Goal: Information Seeking & Learning: Learn about a topic

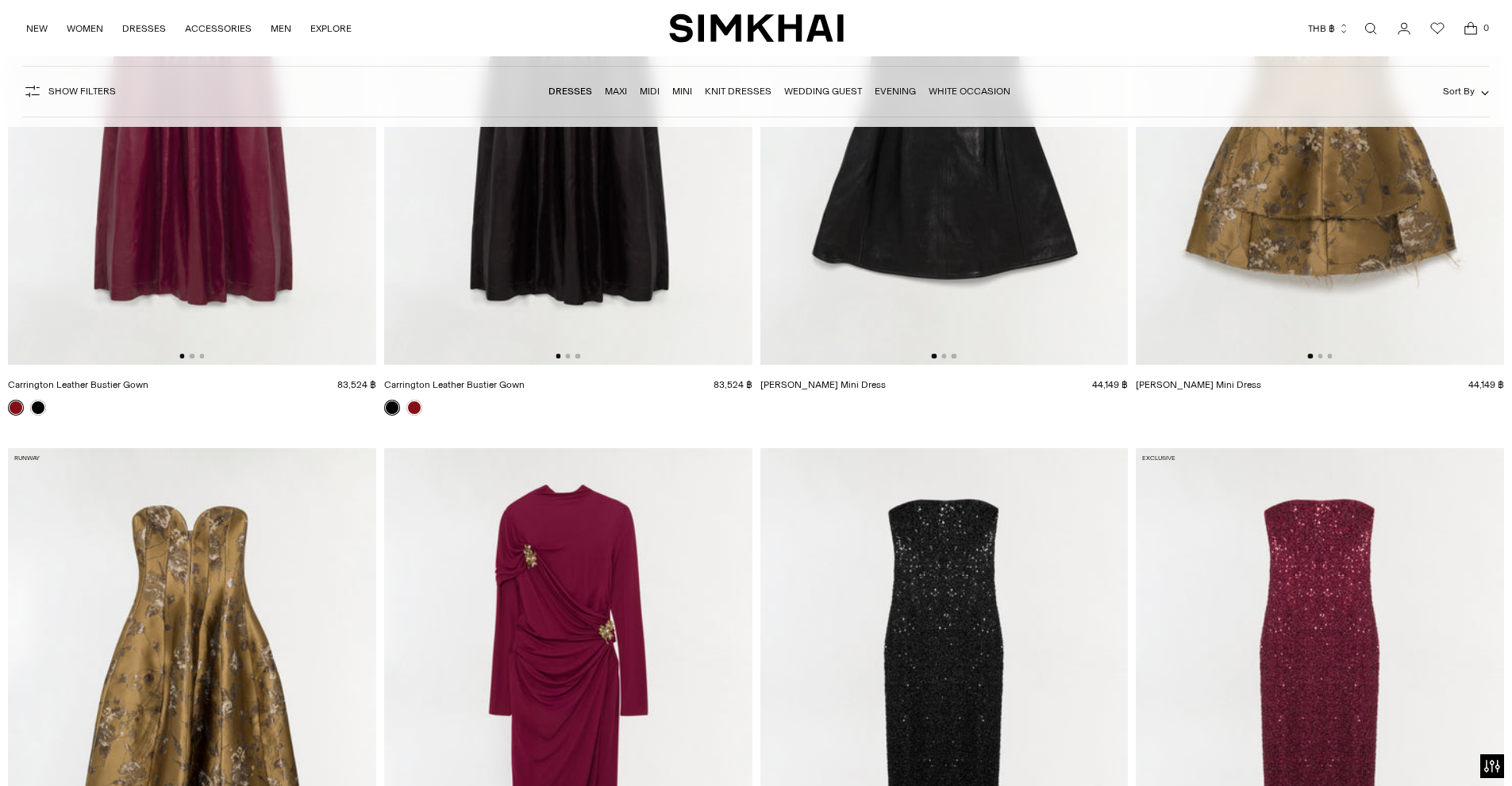
scroll to position [1270, 0]
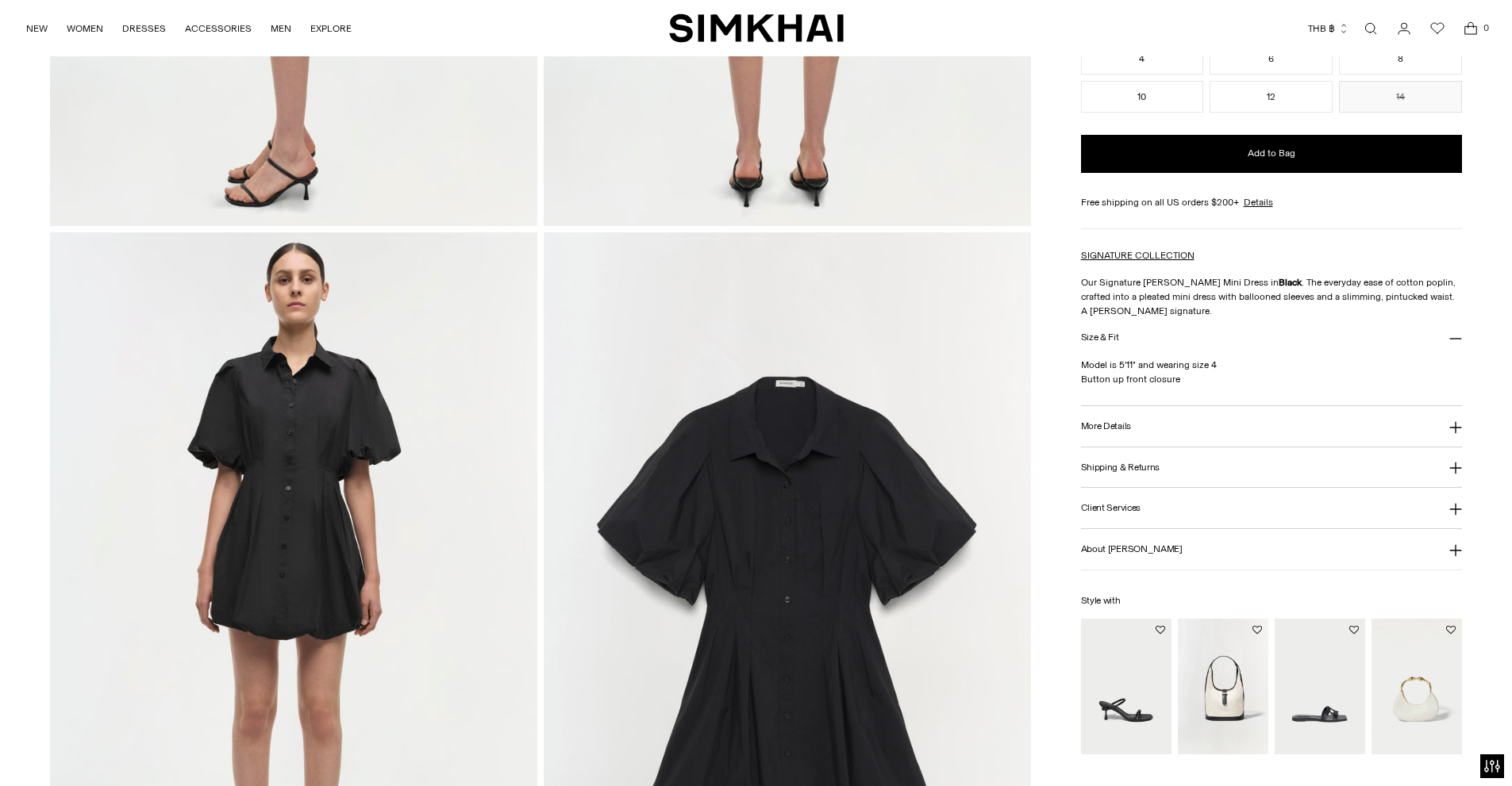
scroll to position [1587, 0]
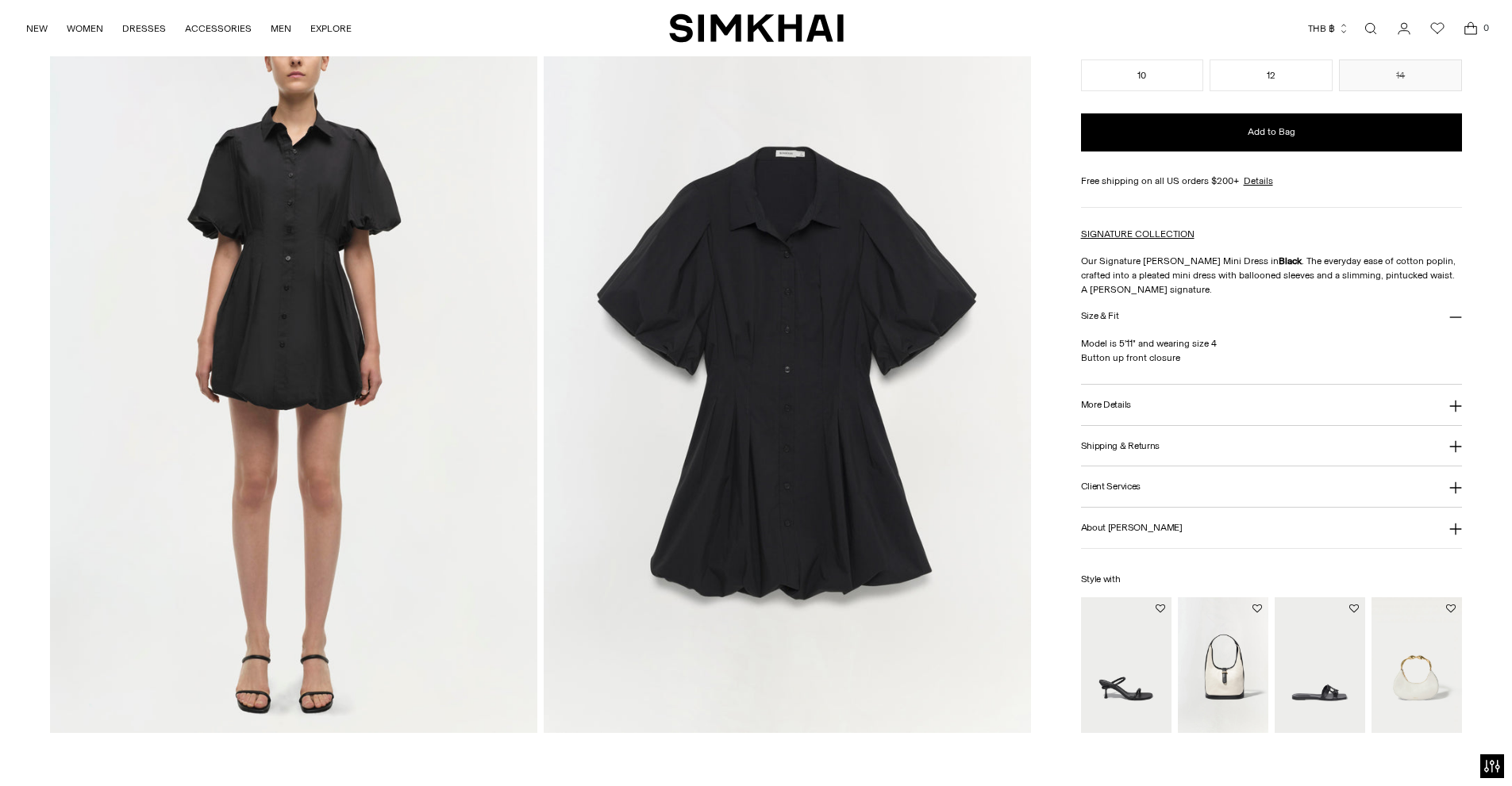
click at [897, 368] on img at bounding box center [787, 367] width 488 height 730
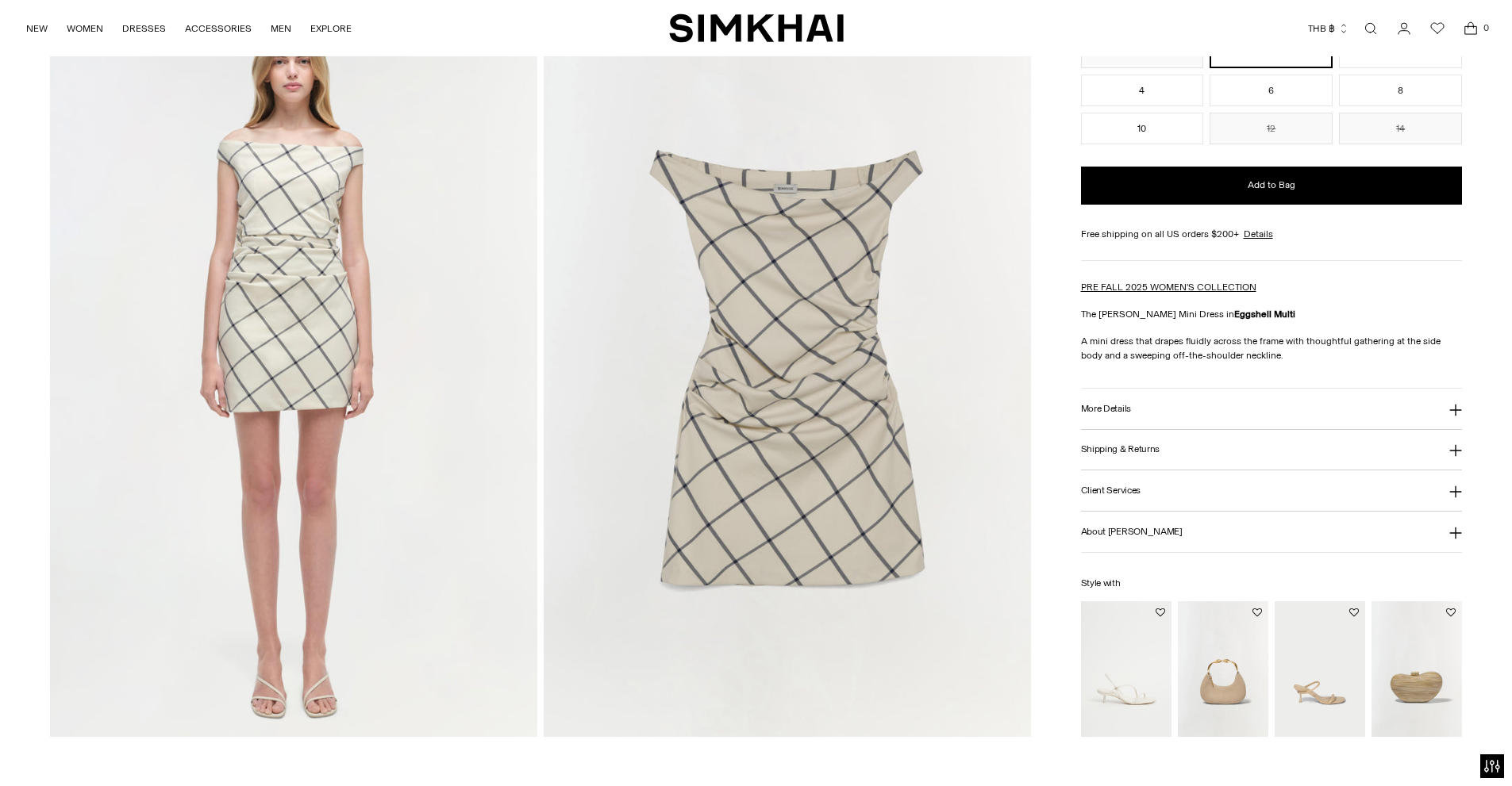
scroll to position [1507, 0]
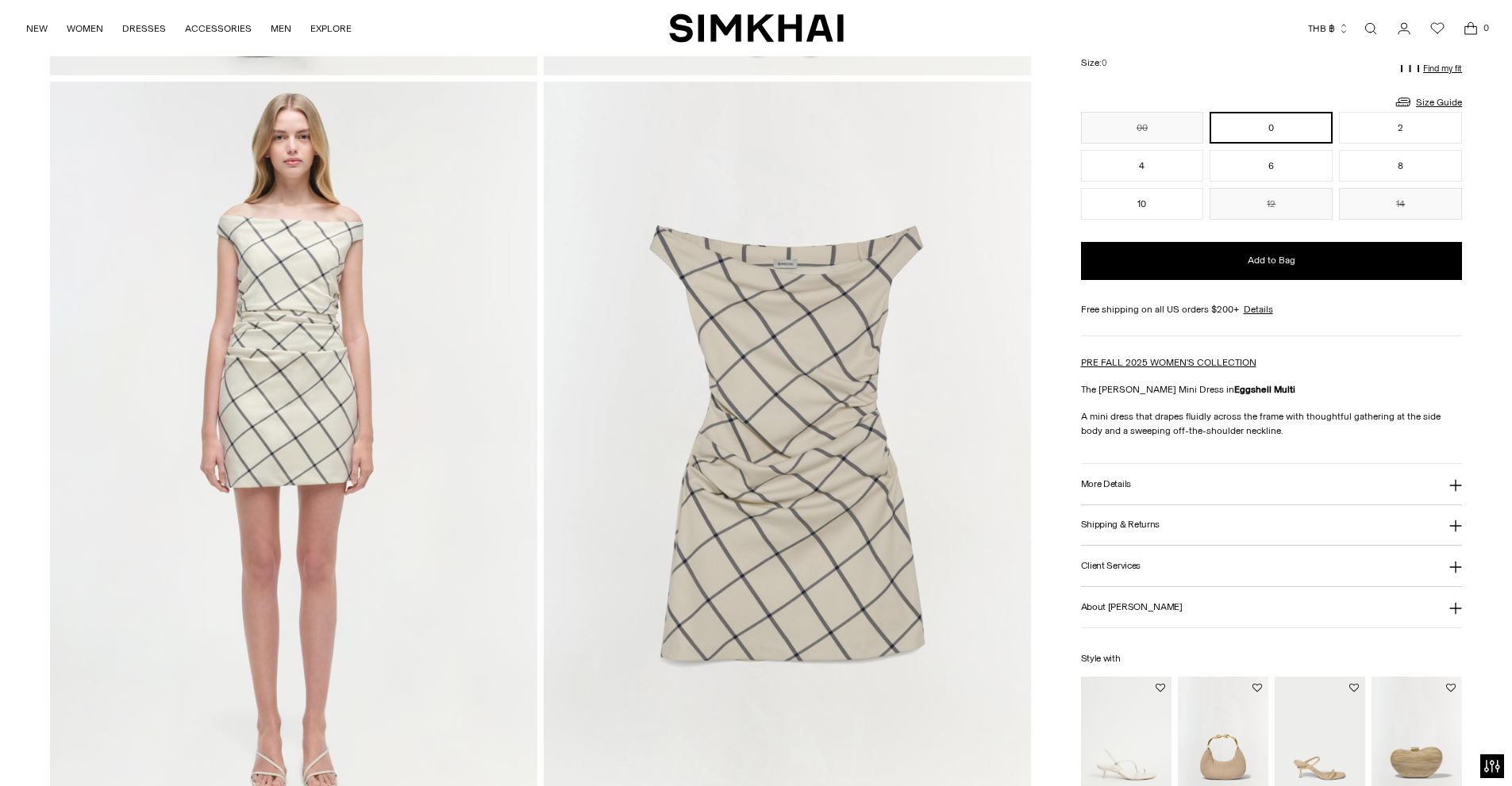
drag, startPoint x: 291, startPoint y: 349, endPoint x: 254, endPoint y: 288, distance: 71.3
click at [254, 288] on img at bounding box center [294, 446] width 488 height 730
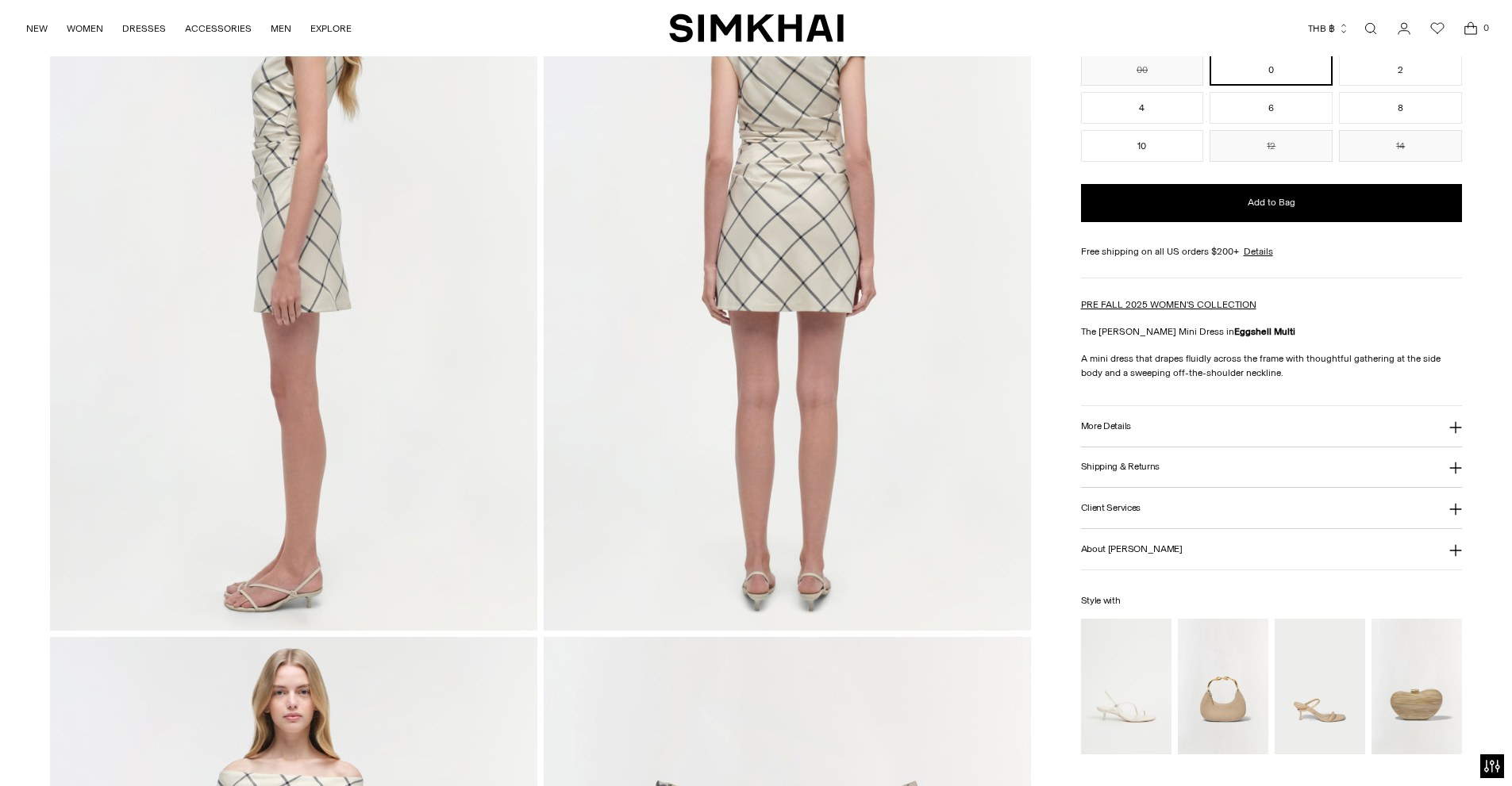
scroll to position [1507, 0]
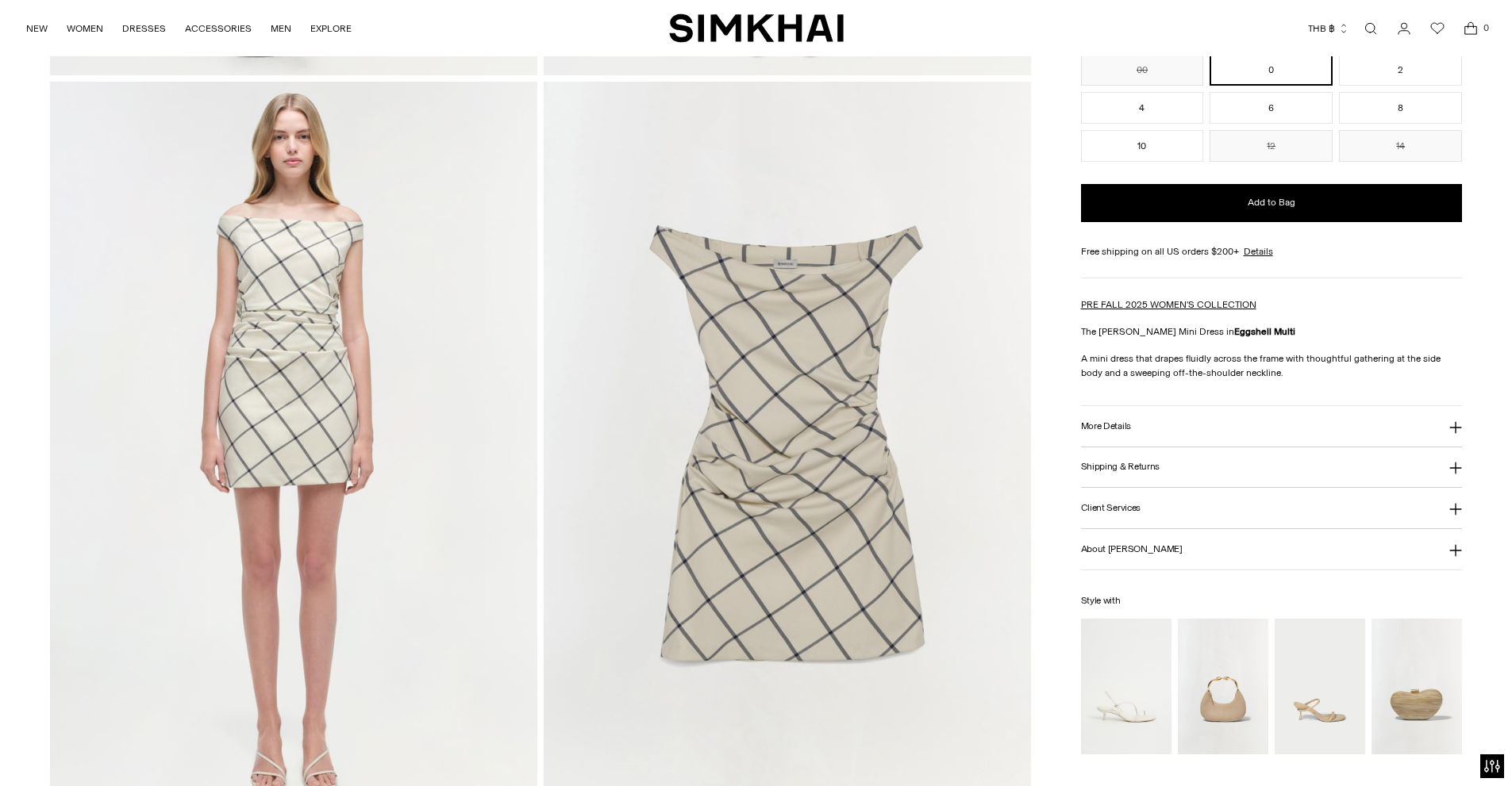
click at [774, 454] on img at bounding box center [787, 446] width 488 height 730
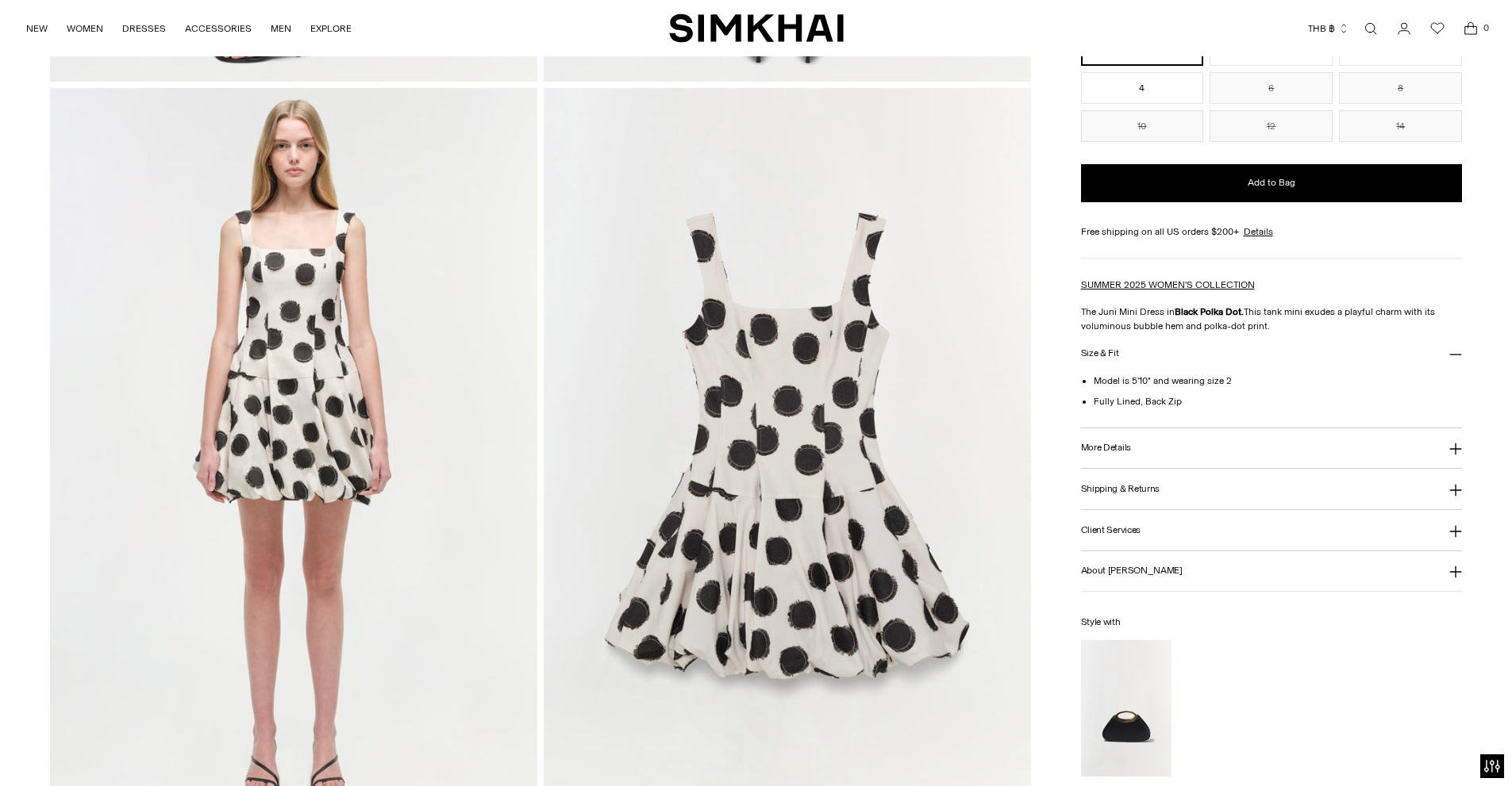
scroll to position [1501, 0]
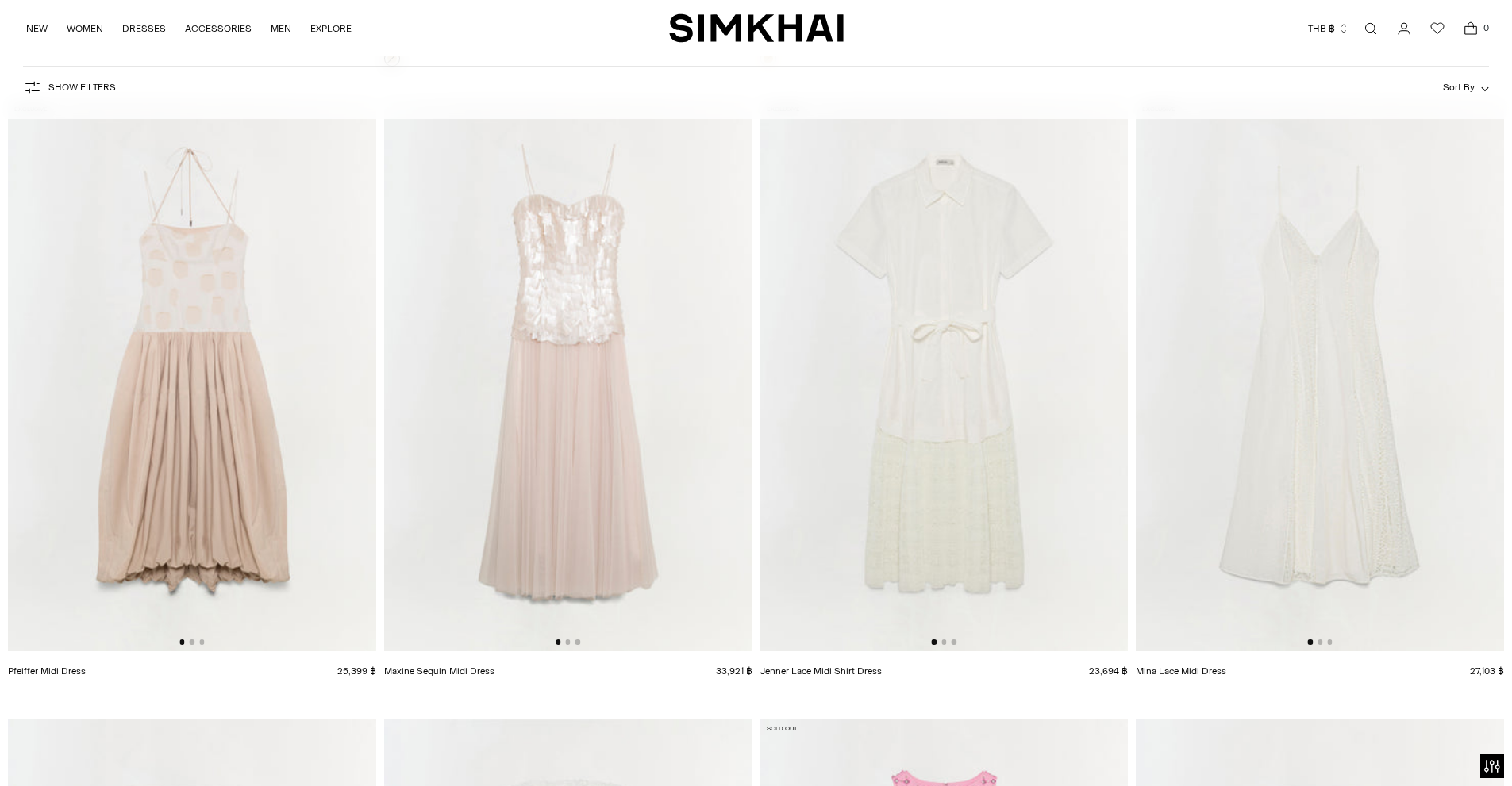
scroll to position [11665, 0]
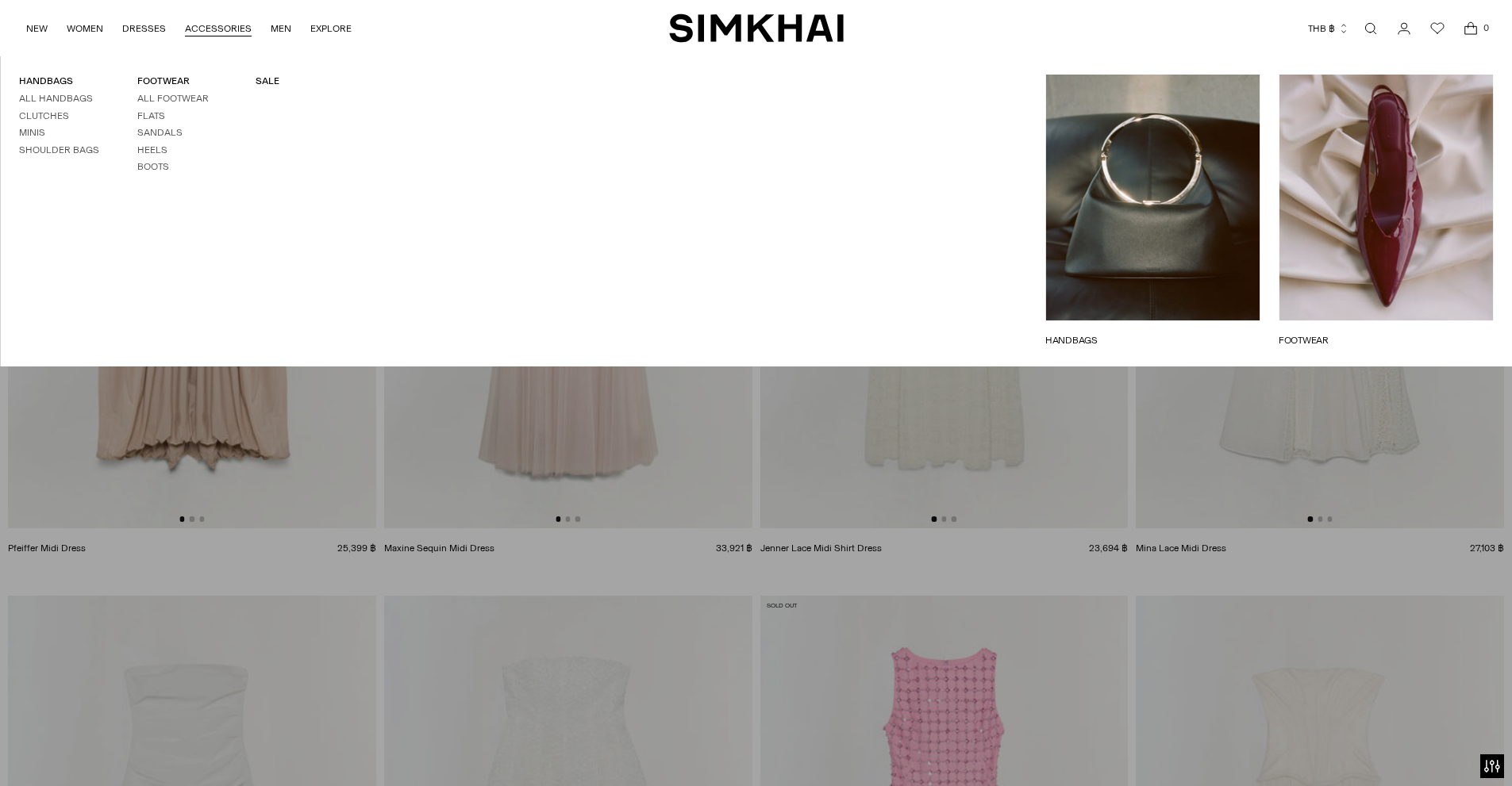
click at [234, 35] on link "ACCESSORIES" at bounding box center [218, 28] width 66 height 35
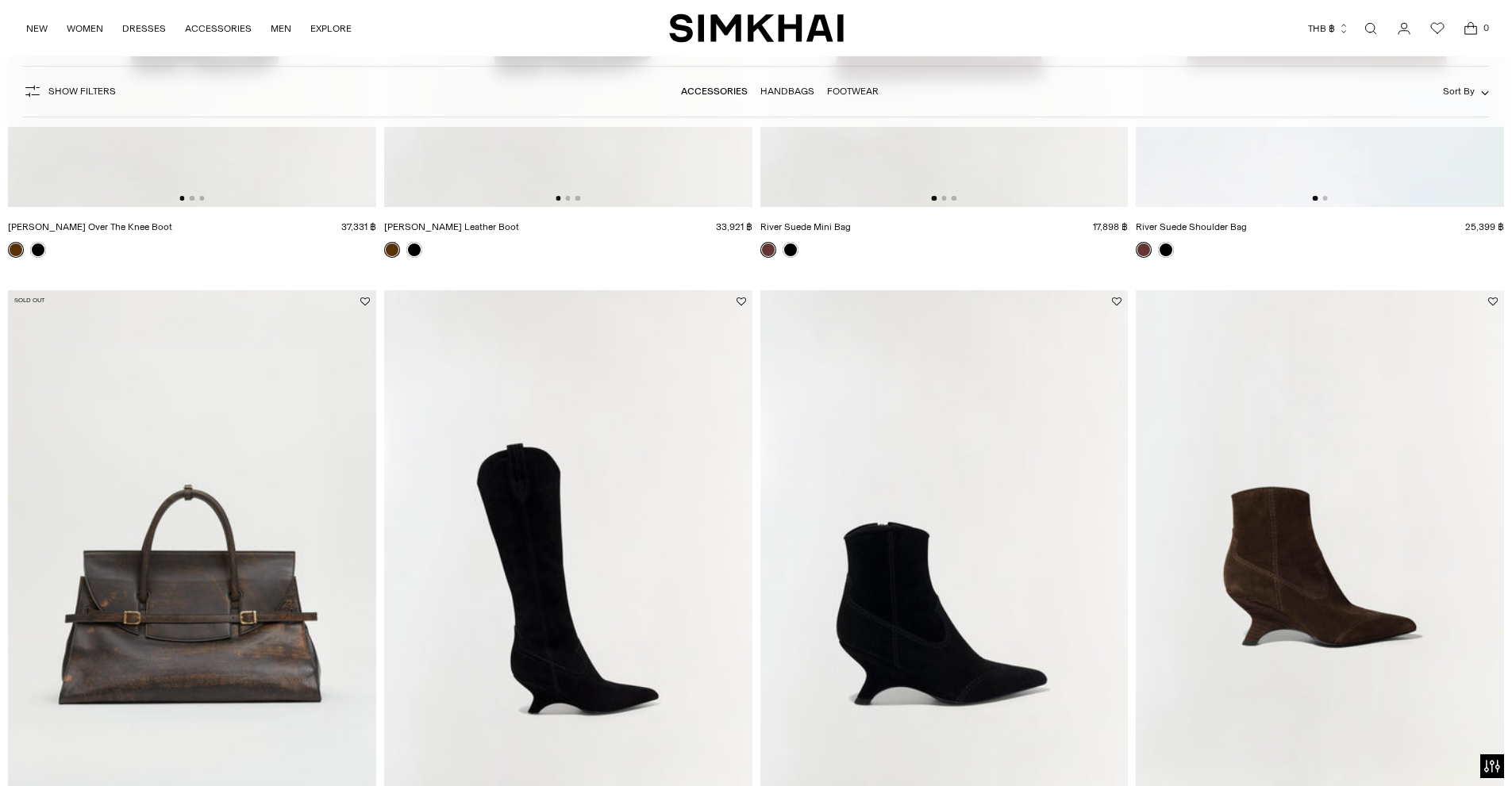
scroll to position [1159, 0]
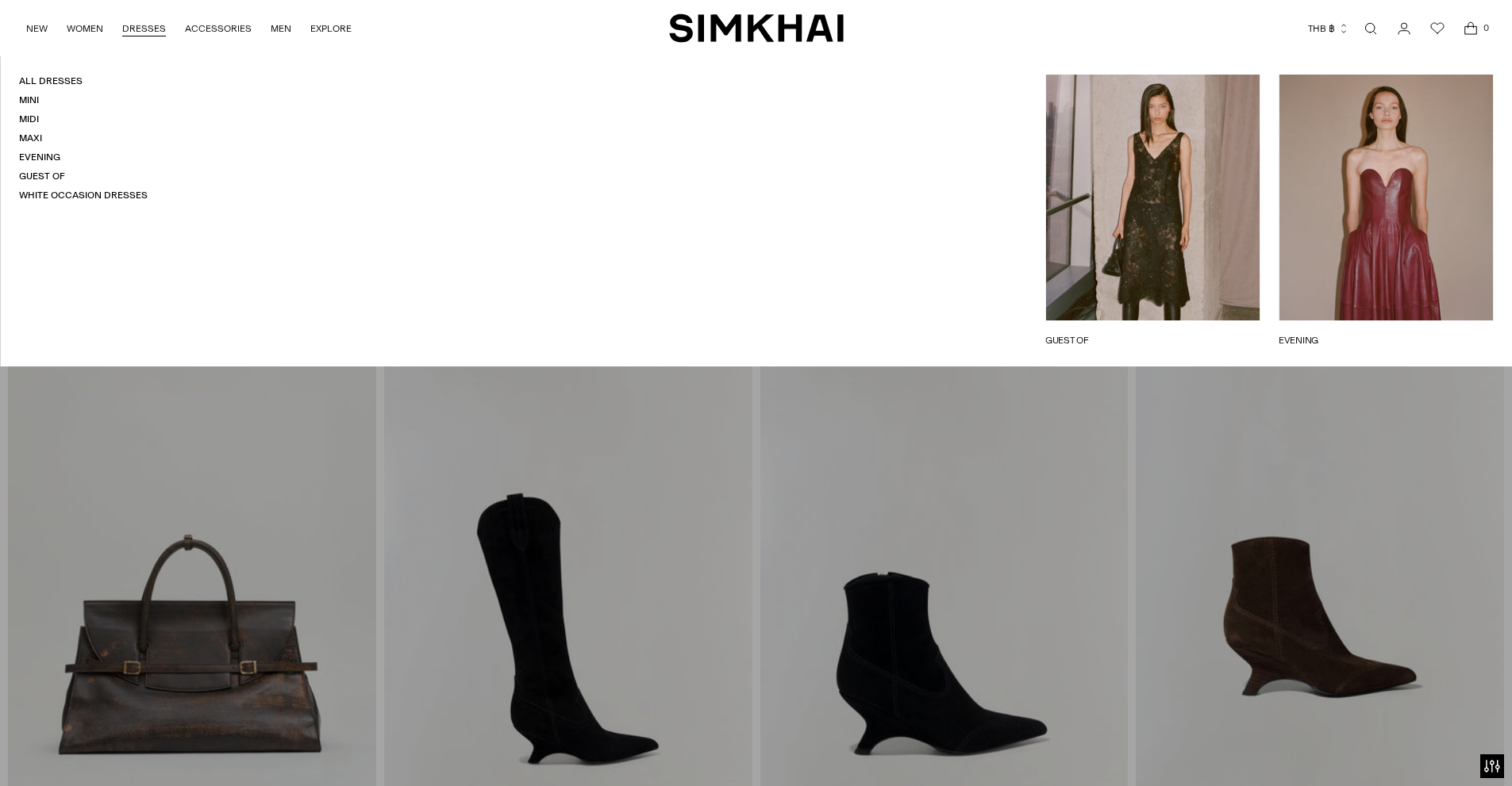
click at [161, 38] on link "DRESSES" at bounding box center [143, 28] width 44 height 35
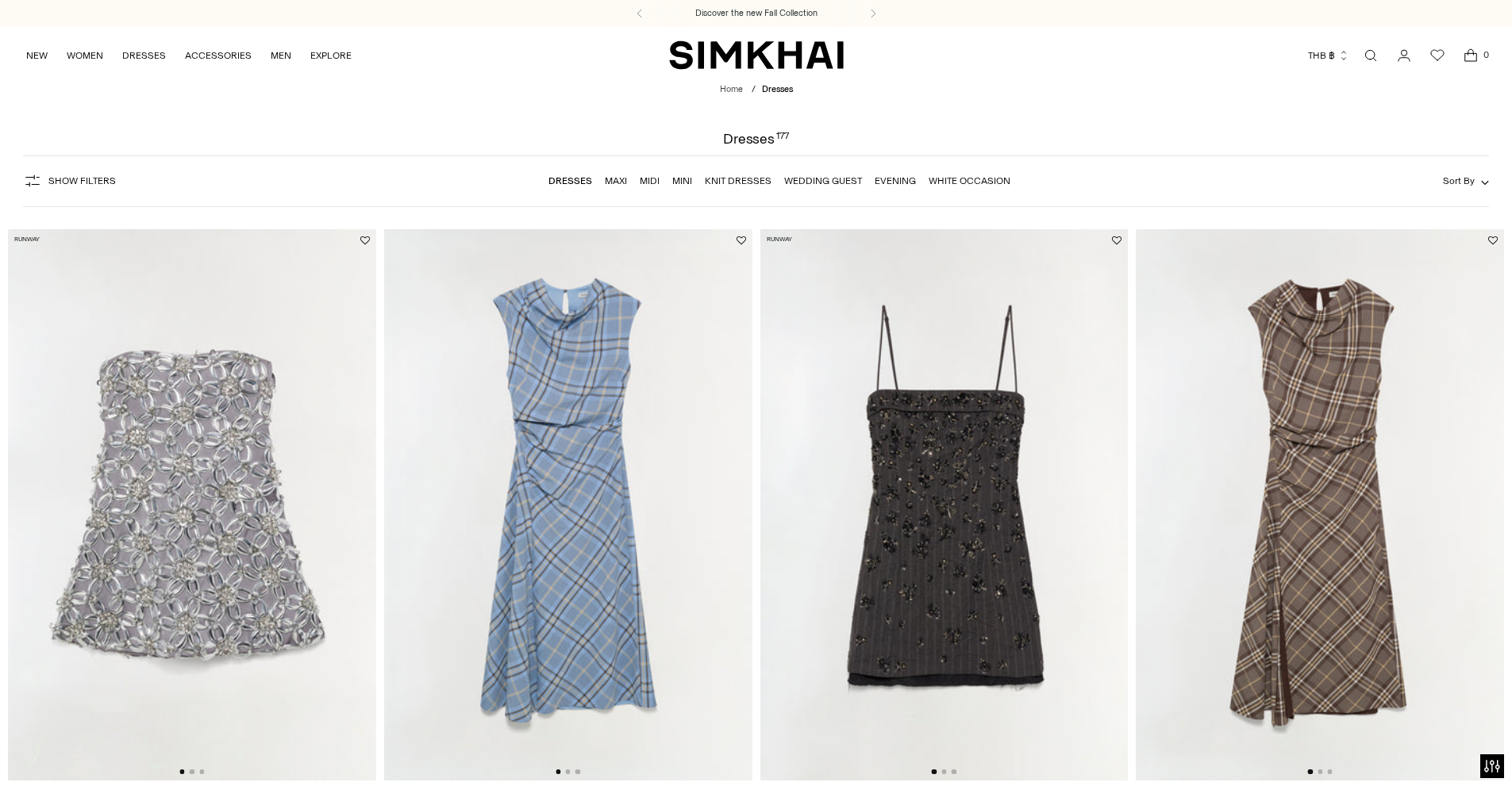
click at [87, 32] on nav "NEW WOMEN New Arrivals Shop All Spring 2026 Preorder Fall 2025 Best Sellers Exc…" at bounding box center [188, 55] width 325 height 56
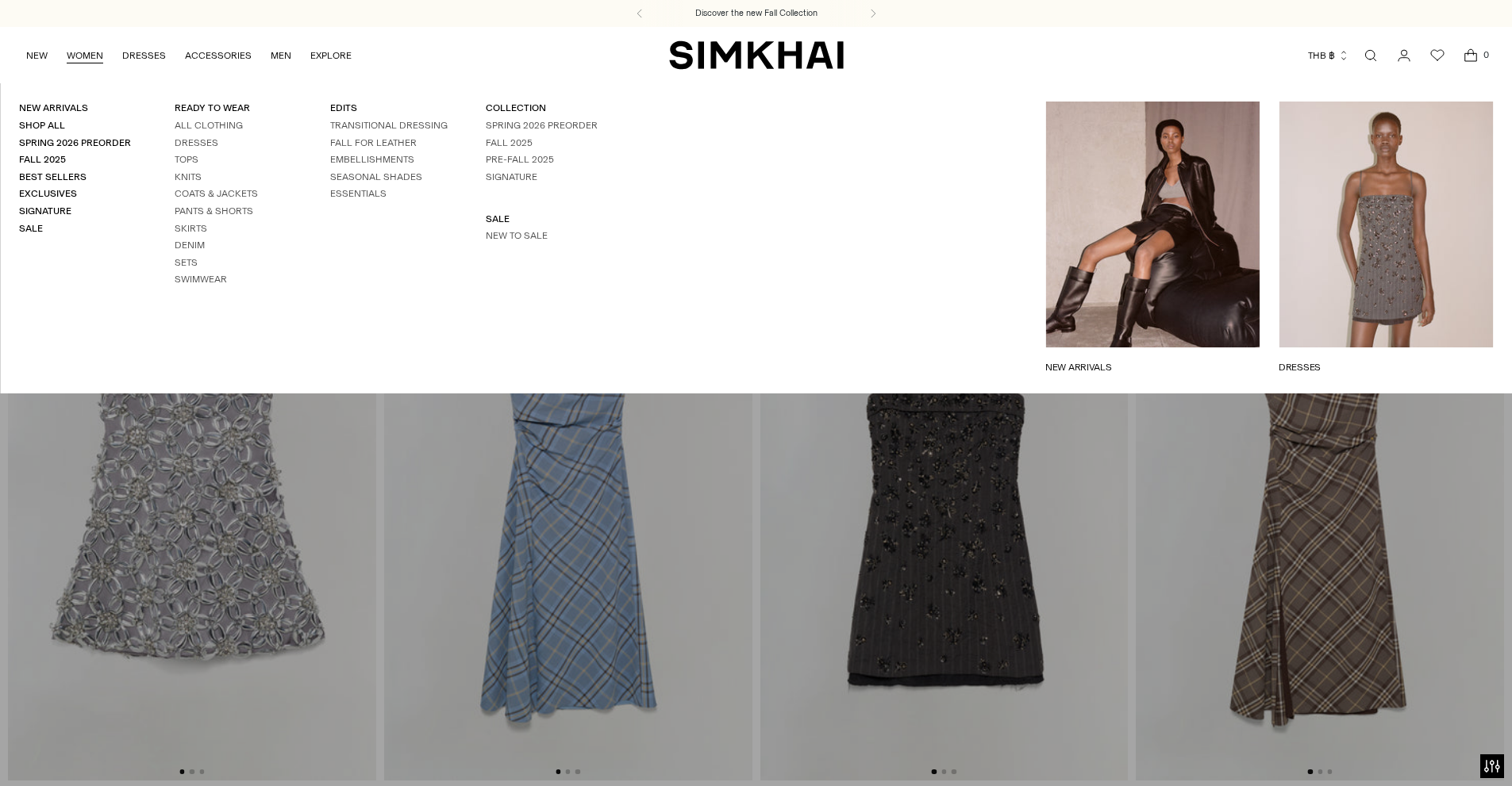
click at [81, 52] on link "WOMEN" at bounding box center [84, 55] width 37 height 35
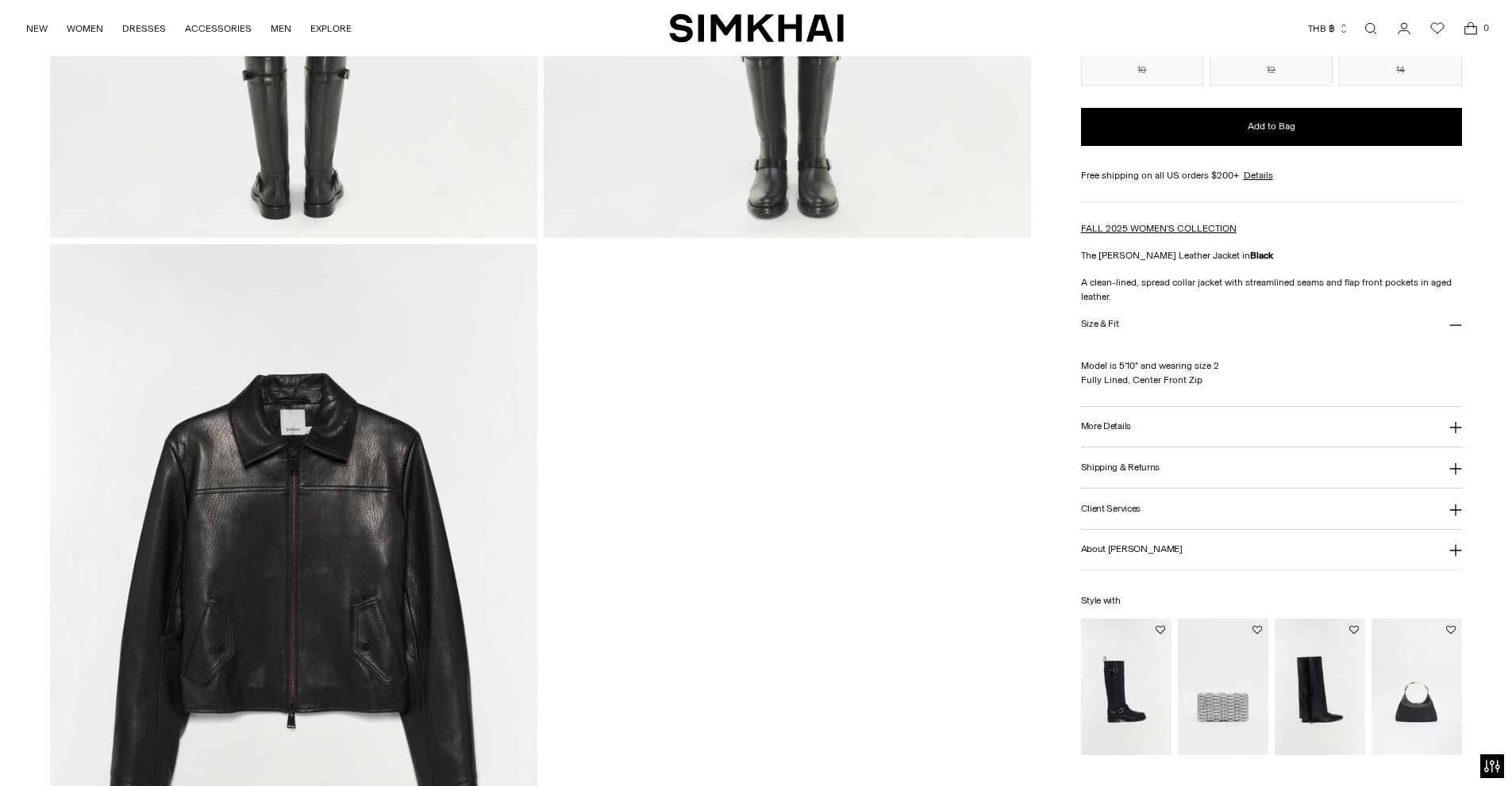
scroll to position [2129, 0]
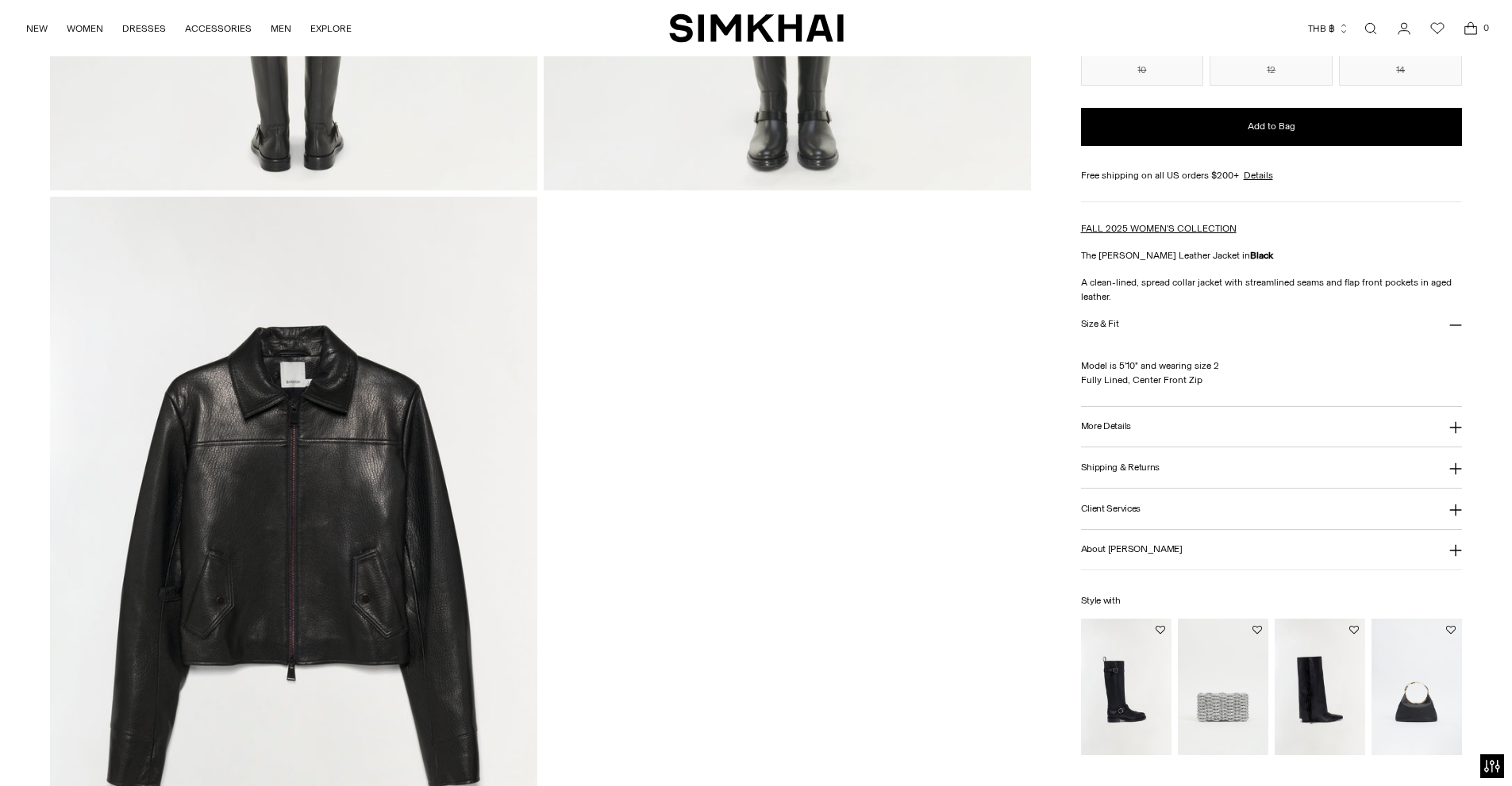
click at [269, 453] on img at bounding box center [294, 562] width 488 height 730
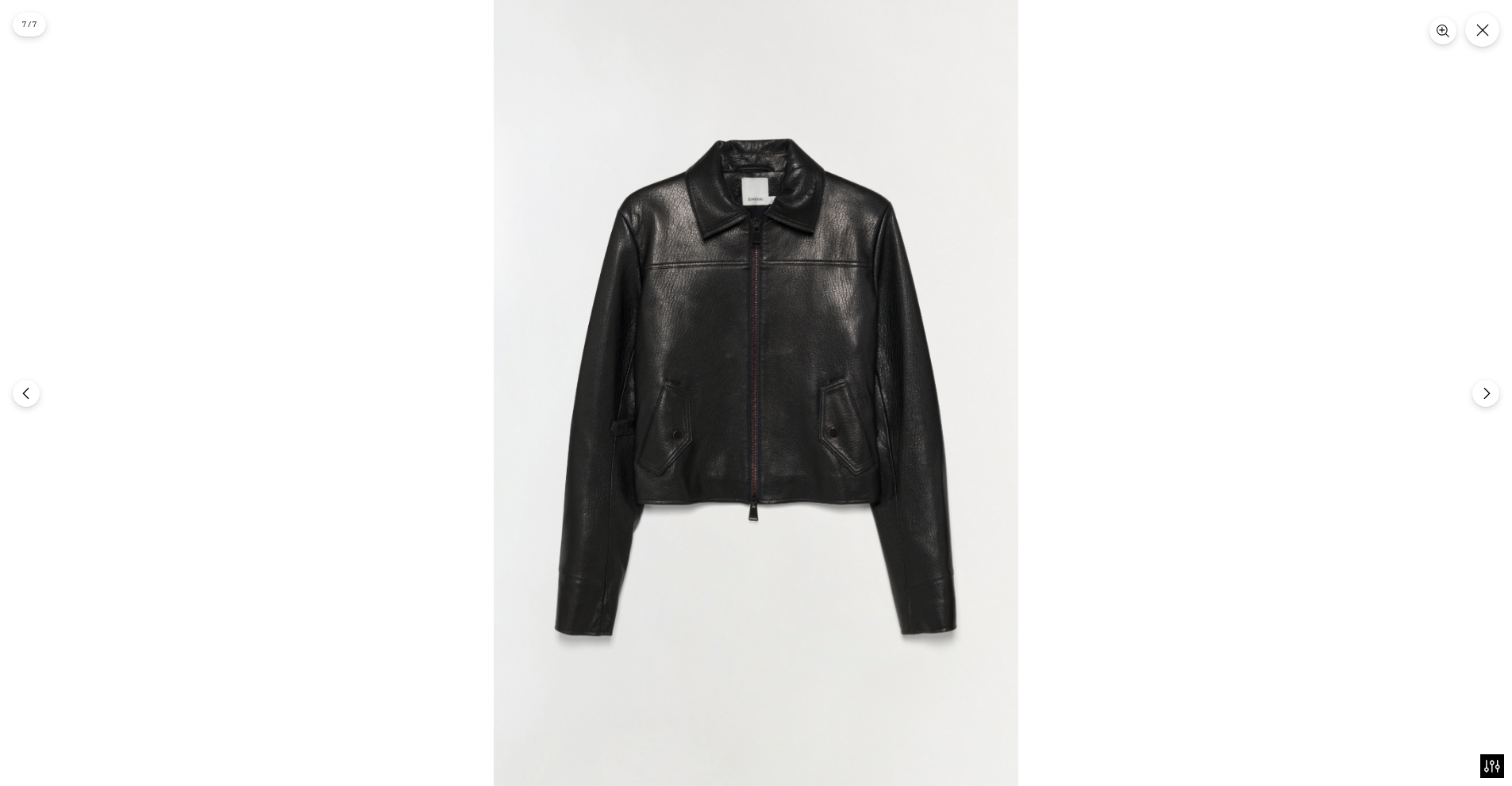
drag, startPoint x: 713, startPoint y: 276, endPoint x: 718, endPoint y: 218, distance: 58.2
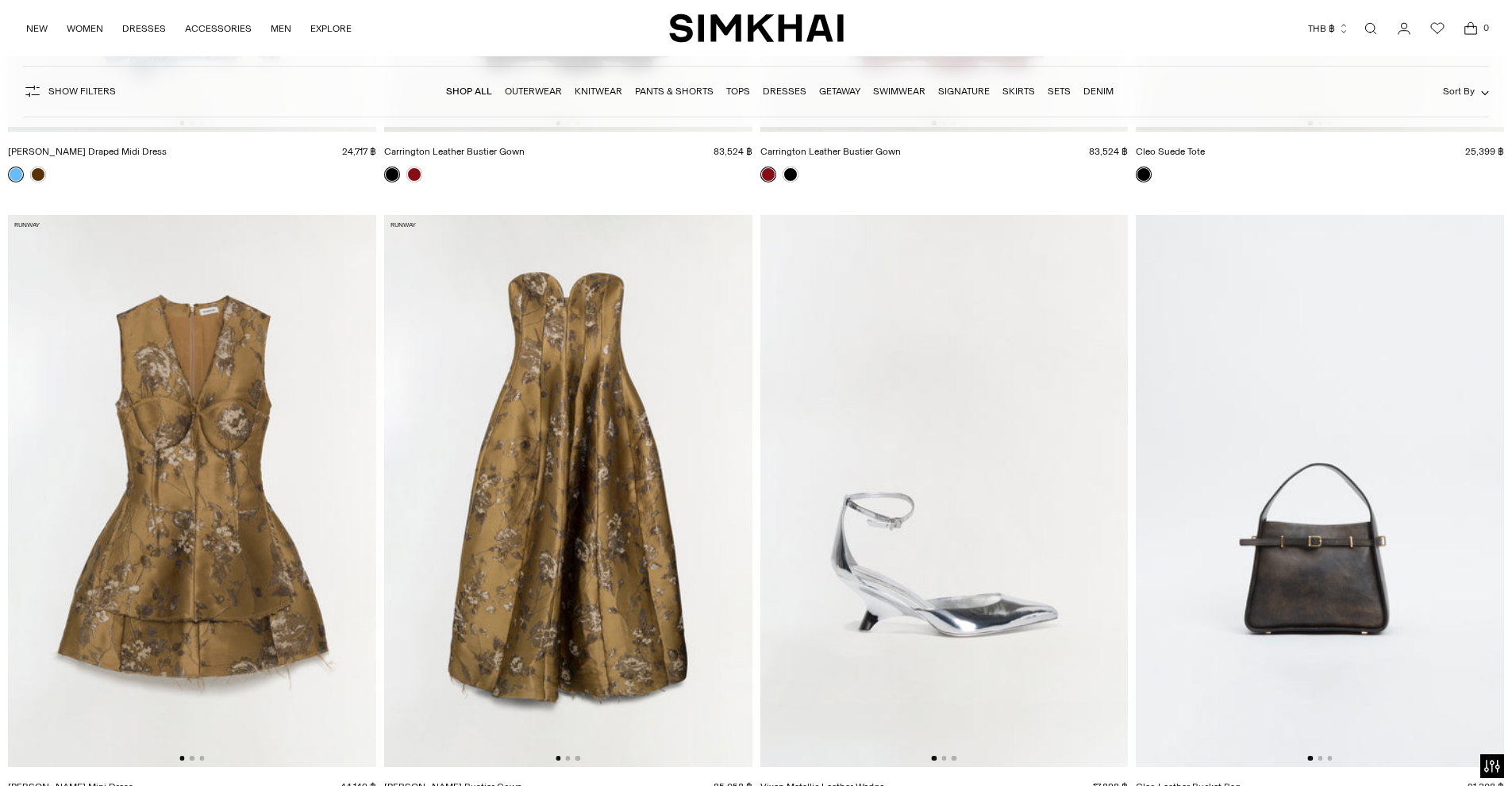
scroll to position [2824, 0]
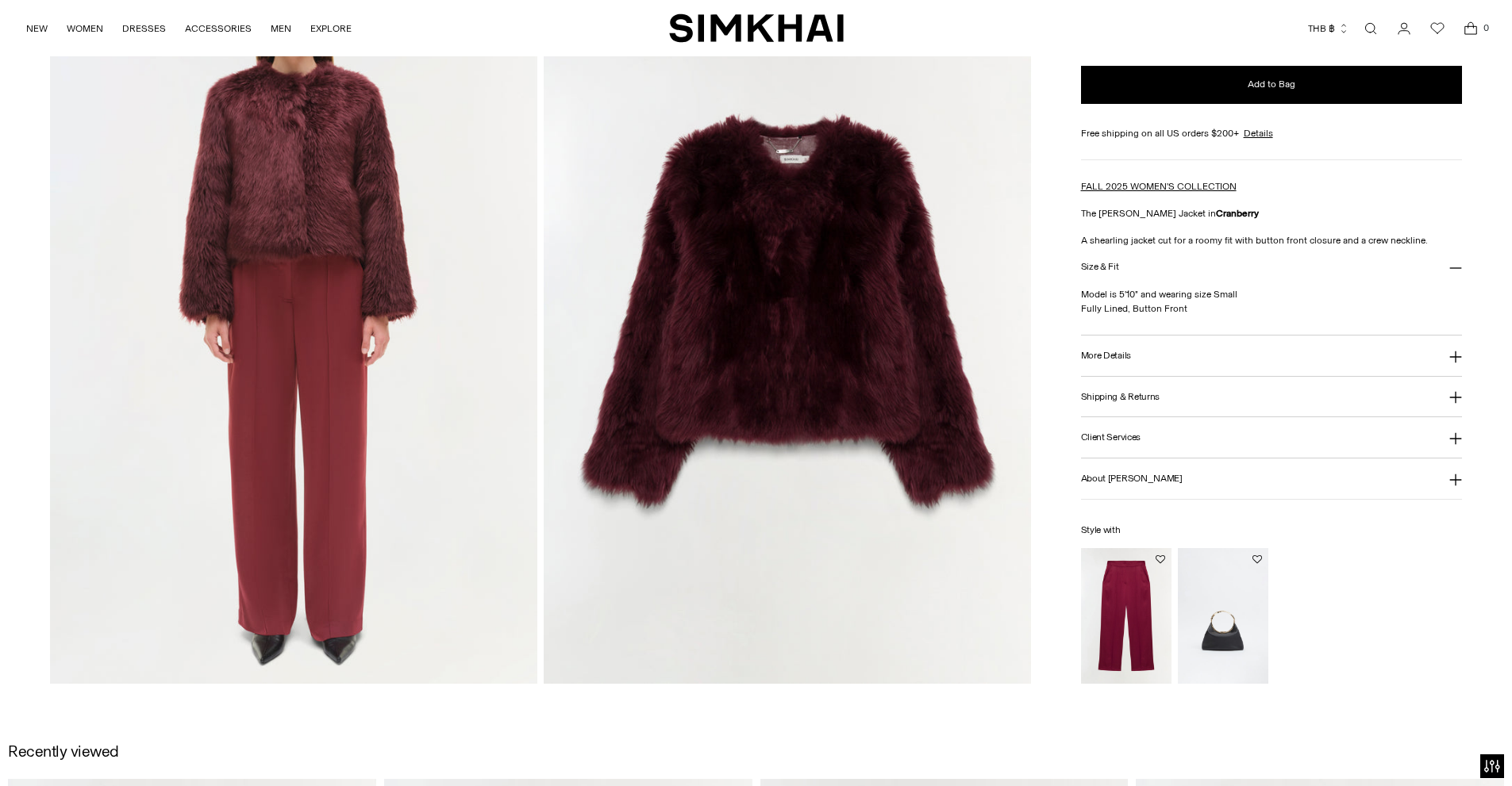
scroll to position [1575, 0]
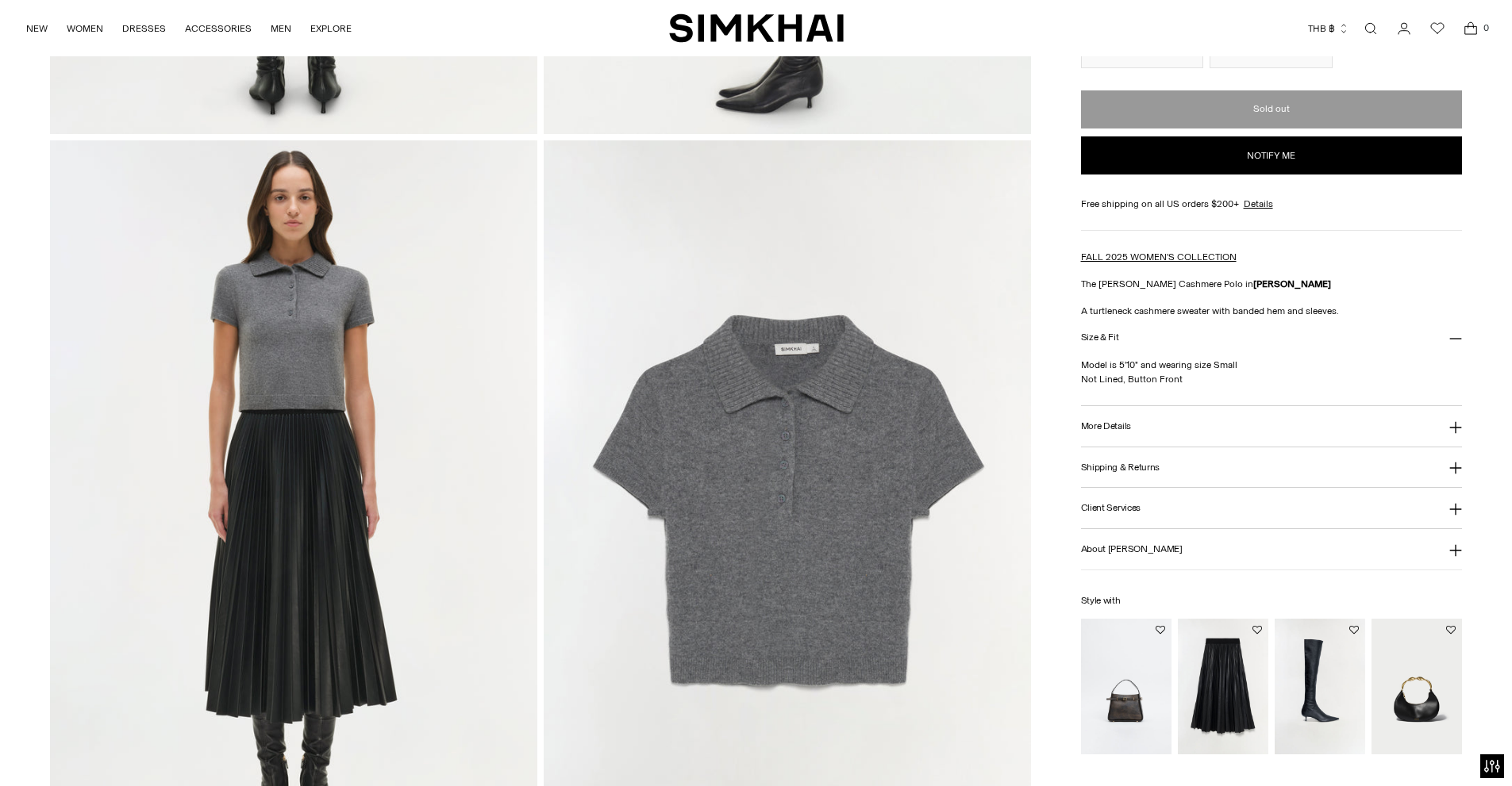
scroll to position [1660, 0]
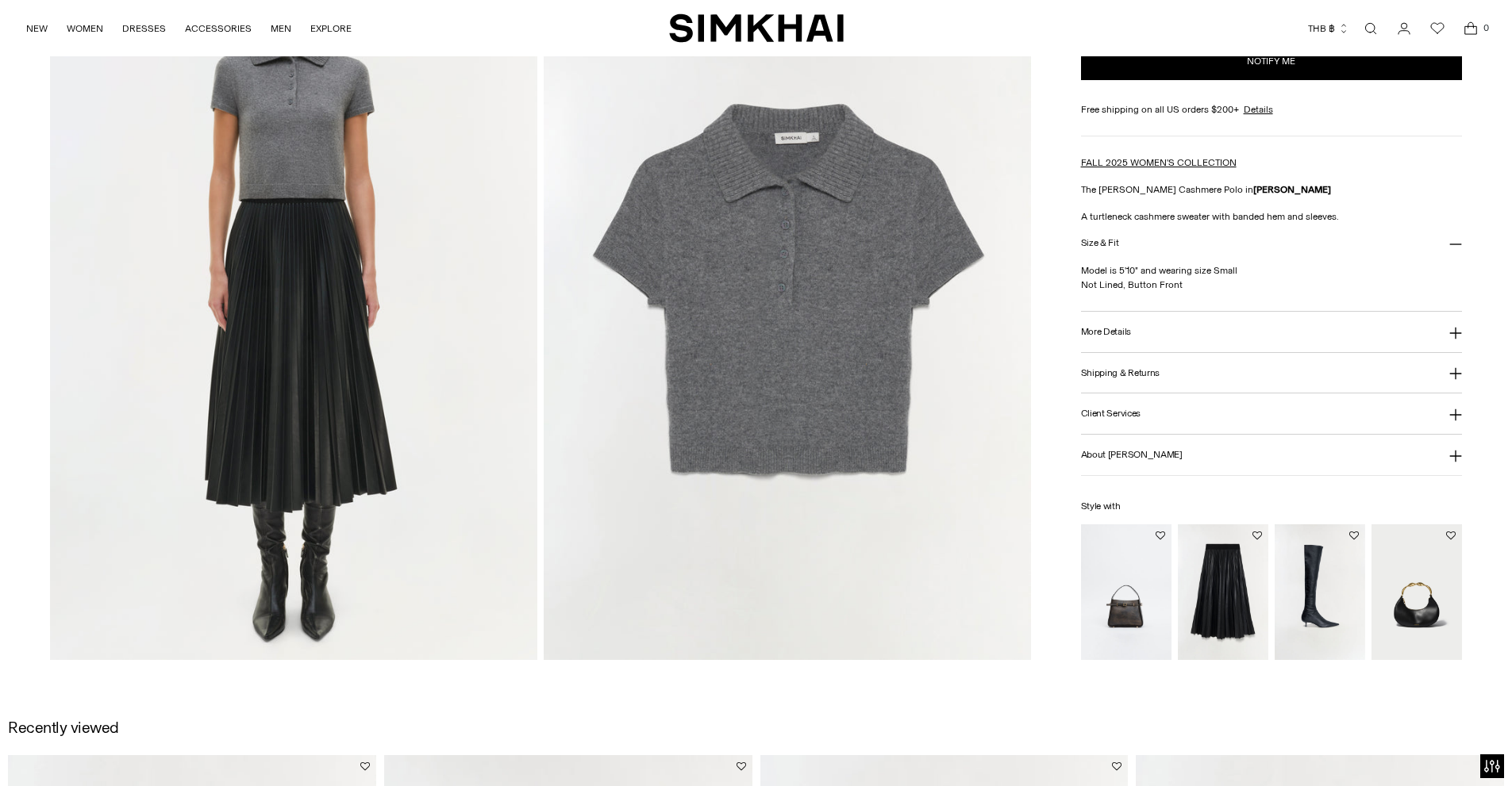
click at [823, 18] on img "SIMKHAI" at bounding box center [756, 28] width 175 height 31
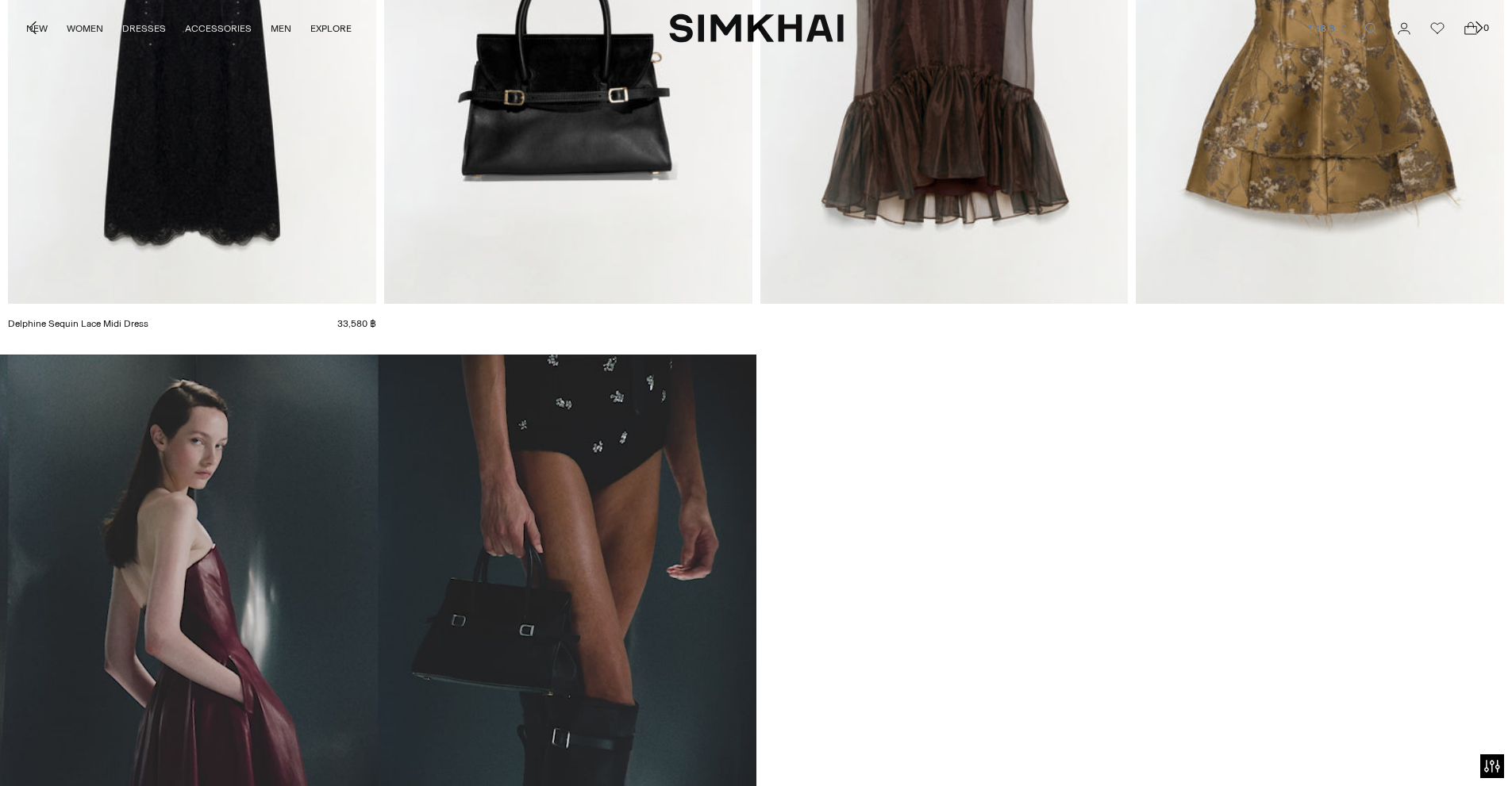
scroll to position [952, 0]
